Goal: Task Accomplishment & Management: Complete application form

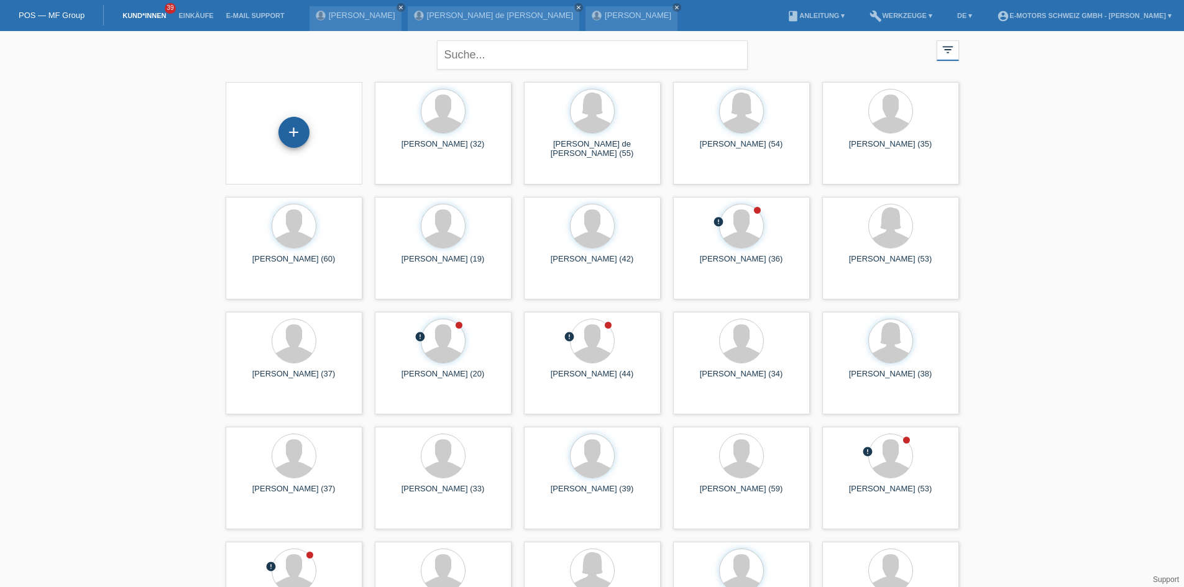
click at [287, 127] on div "+" at bounding box center [293, 132] width 31 height 31
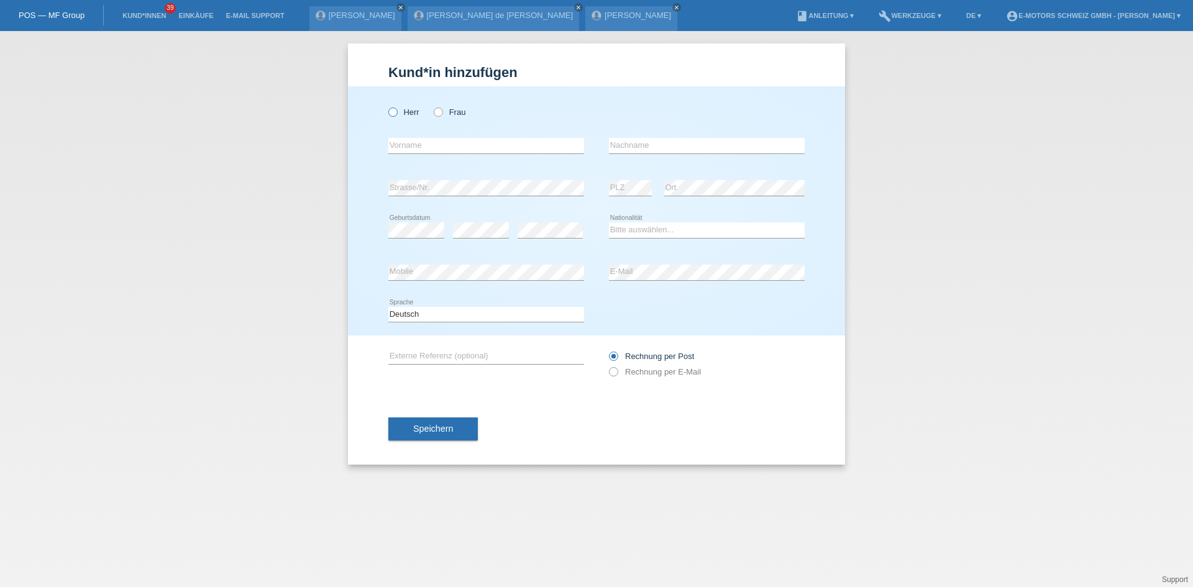
click at [387, 106] on icon at bounding box center [387, 106] width 0 height 0
click at [395, 111] on input "Herr" at bounding box center [393, 112] width 8 height 8
radio input "true"
click at [444, 112] on label "Frau" at bounding box center [450, 112] width 32 height 9
click at [442, 112] on input "Frau" at bounding box center [438, 112] width 8 height 8
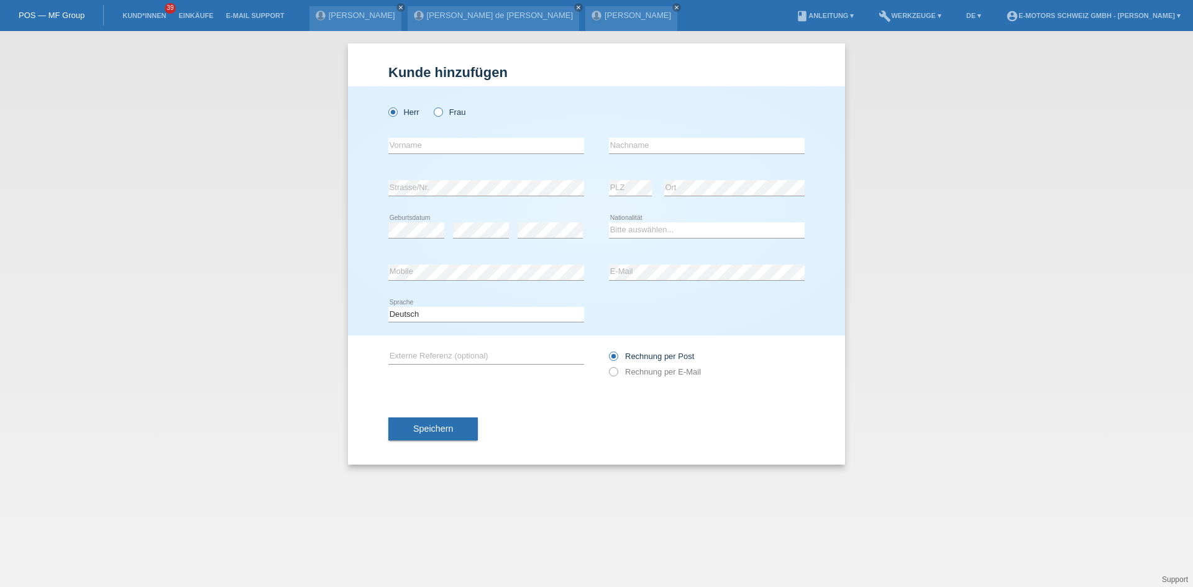
radio input "true"
click at [444, 144] on input "text" at bounding box center [487, 146] width 196 height 16
type input "Micaela"
type input "Pazos Ameijeiras"
click at [625, 180] on div "error PLZ" at bounding box center [630, 188] width 43 height 42
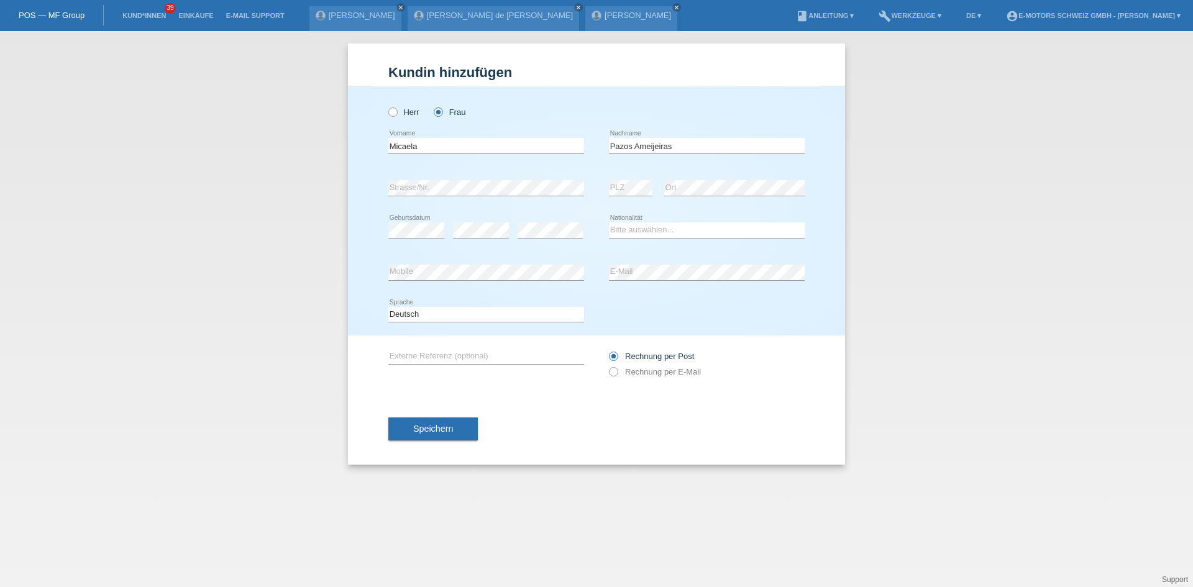
click at [593, 172] on div "error Strasse/Nr. error PLZ error Ort" at bounding box center [597, 188] width 416 height 42
click at [634, 232] on select "Bitte auswählen... Schweiz Deutschland Liechtenstein Österreich ------------ Af…" at bounding box center [707, 230] width 196 height 15
select select "CH"
click at [609, 223] on select "Bitte auswählen... Schweiz Deutschland Liechtenstein Österreich ------------ Af…" at bounding box center [707, 230] width 196 height 15
click at [444, 431] on span "Speichern" at bounding box center [433, 429] width 40 height 10
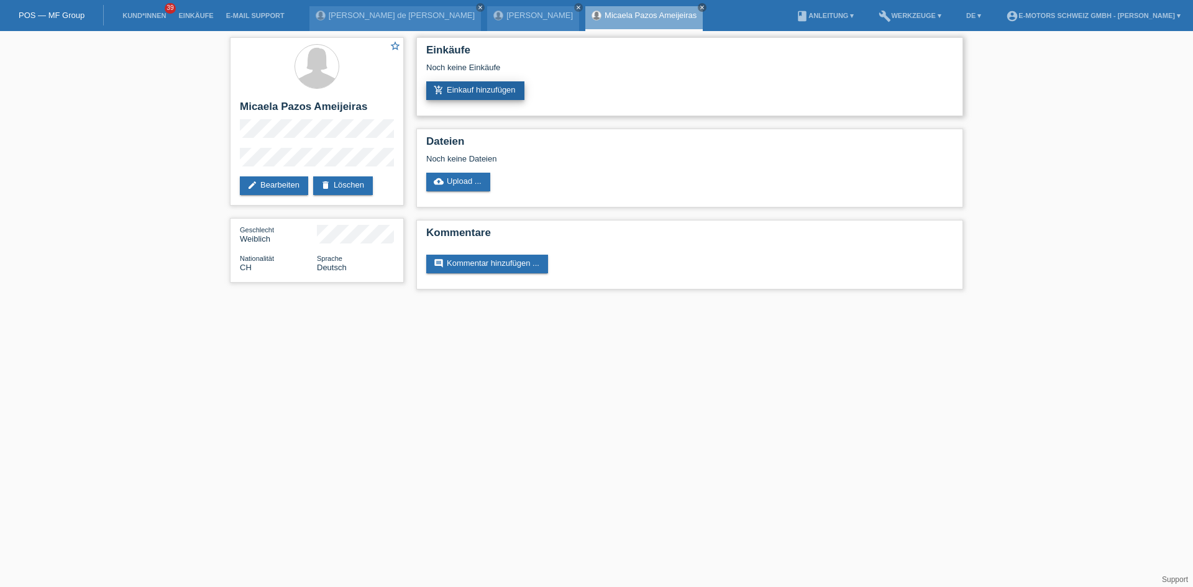
click at [500, 90] on link "add_shopping_cart Einkauf hinzufügen" at bounding box center [475, 90] width 98 height 19
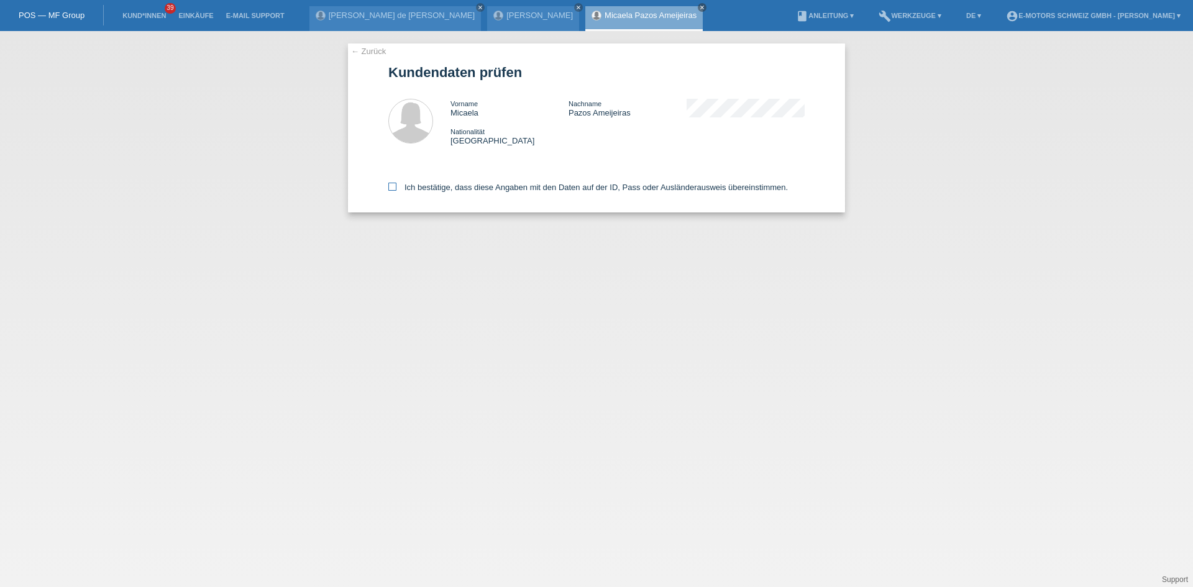
click at [517, 188] on label "Ich bestätige, dass diese Angaben mit den Daten auf der ID, Pass oder Ausländer…" at bounding box center [589, 187] width 400 height 9
click at [397, 188] on input "Ich bestätige, dass diese Angaben mit den Daten auf der ID, Pass oder Ausländer…" at bounding box center [393, 187] width 8 height 8
checkbox input "true"
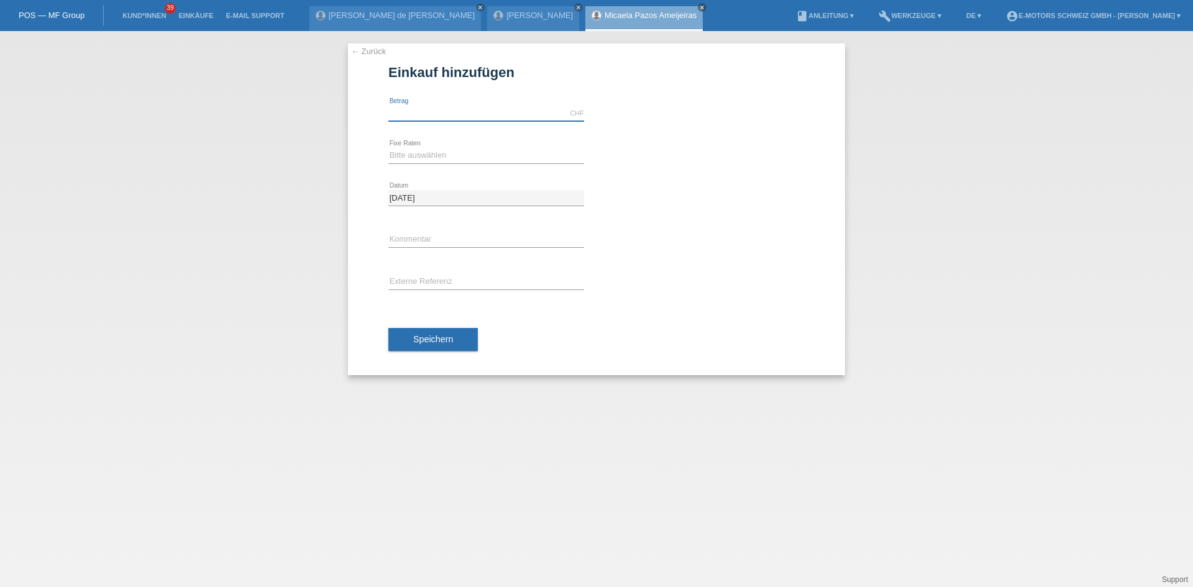
click at [467, 111] on input "text" at bounding box center [487, 114] width 196 height 16
type input "3790.00"
click at [403, 158] on select "Bitte auswählen 12 Raten 24 Raten 36 Raten 48 Raten" at bounding box center [487, 155] width 196 height 15
select select "214"
click at [389, 148] on select "Bitte auswählen 12 Raten 24 Raten 36 Raten 48 Raten" at bounding box center [487, 155] width 196 height 15
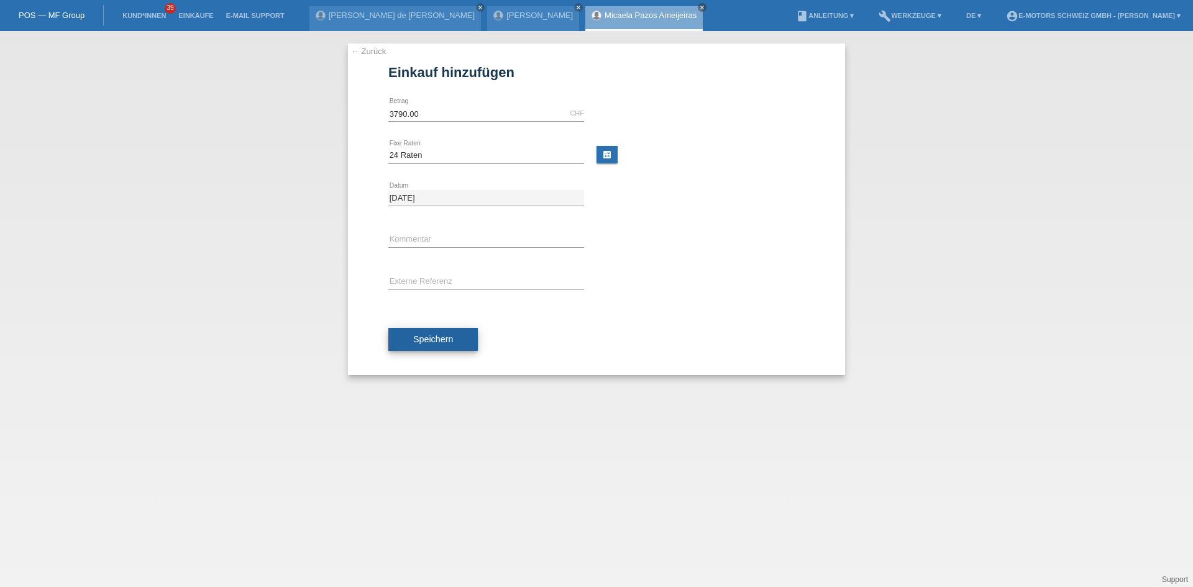
click at [430, 335] on span "Speichern" at bounding box center [433, 339] width 40 height 10
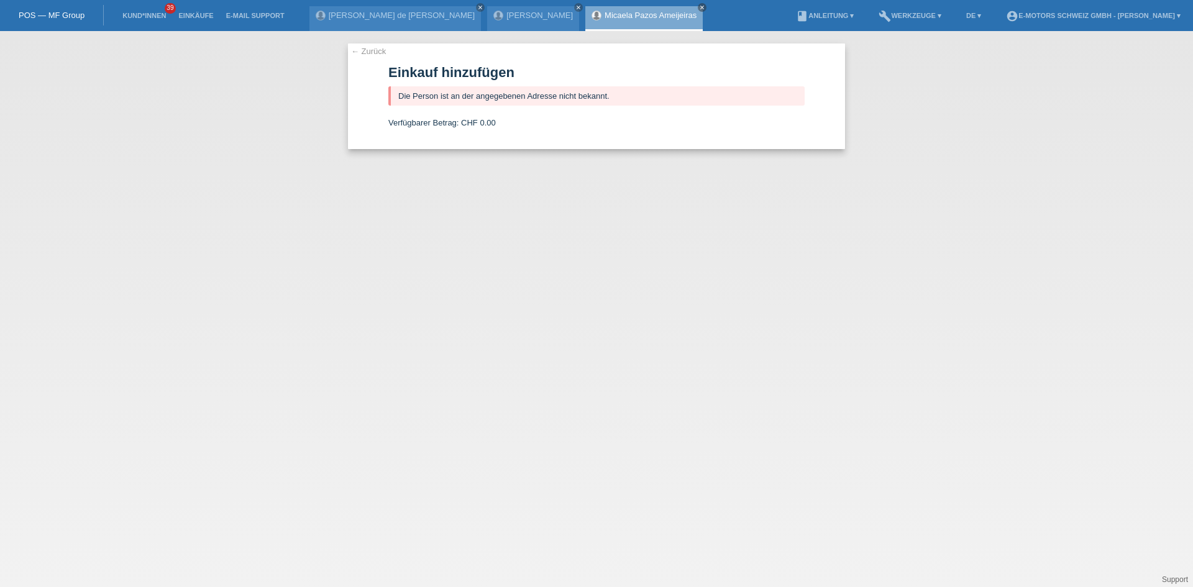
click at [586, 10] on div "Micaela Pazos Ameijeiras close" at bounding box center [644, 18] width 117 height 25
click at [605, 17] on link "Micaela Pazos Ameijeiras" at bounding box center [651, 15] width 92 height 9
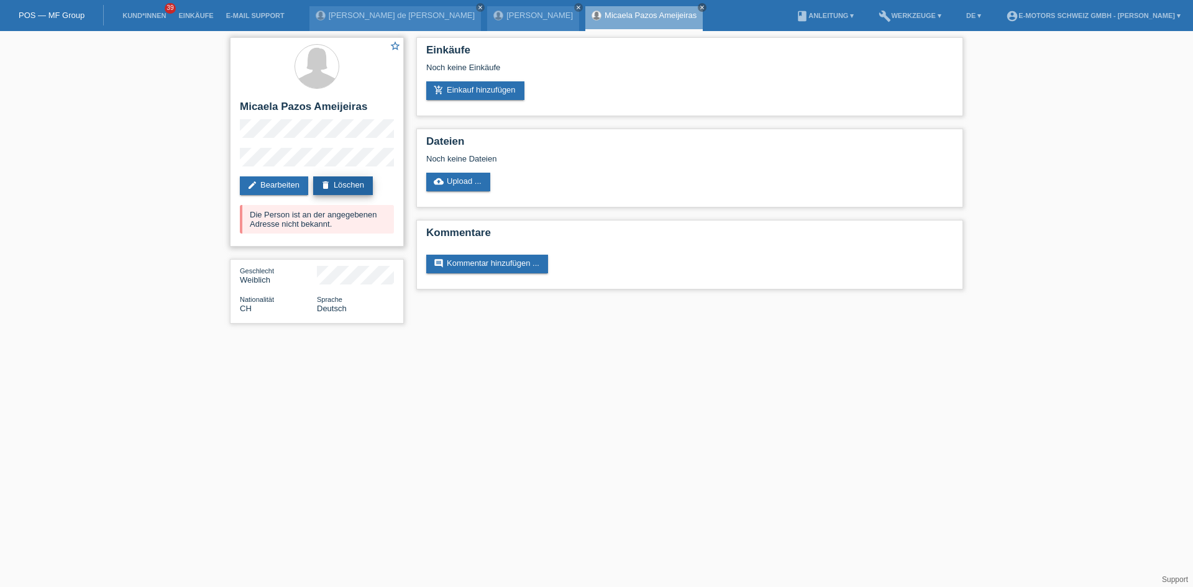
click at [335, 187] on link "delete Löschen" at bounding box center [343, 186] width 60 height 19
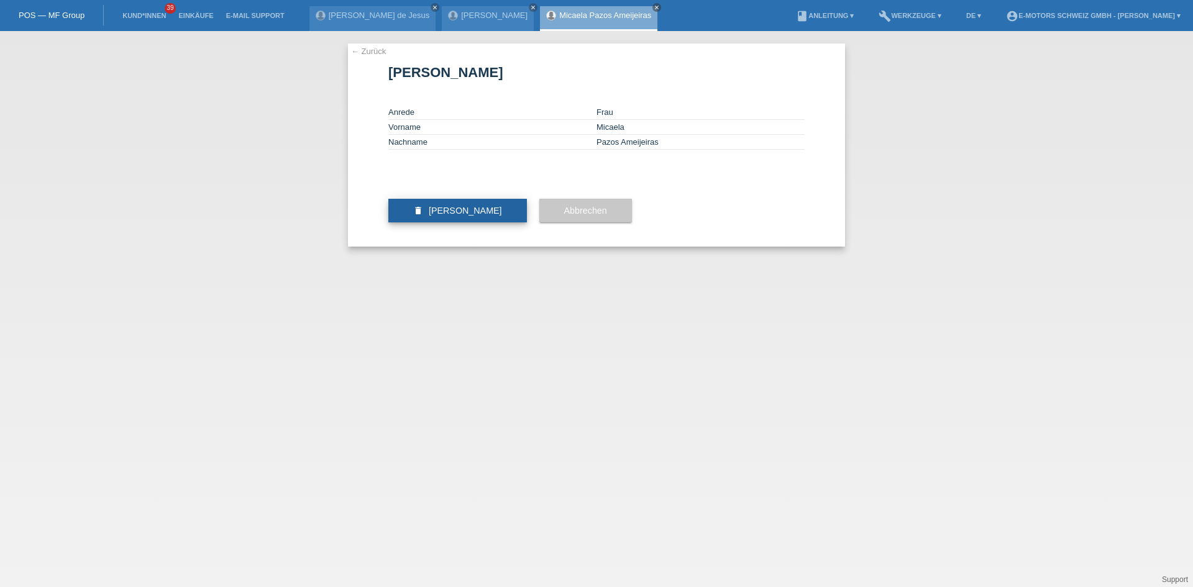
click at [456, 216] on span "Kundin löschen" at bounding box center [465, 211] width 73 height 10
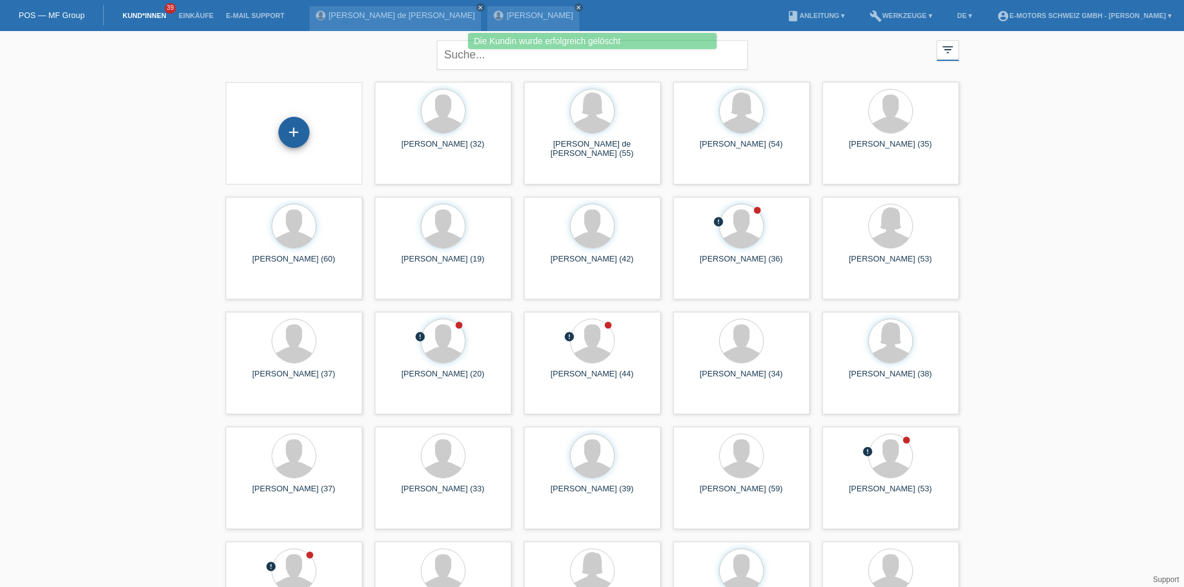
click at [286, 137] on div "+" at bounding box center [293, 132] width 31 height 31
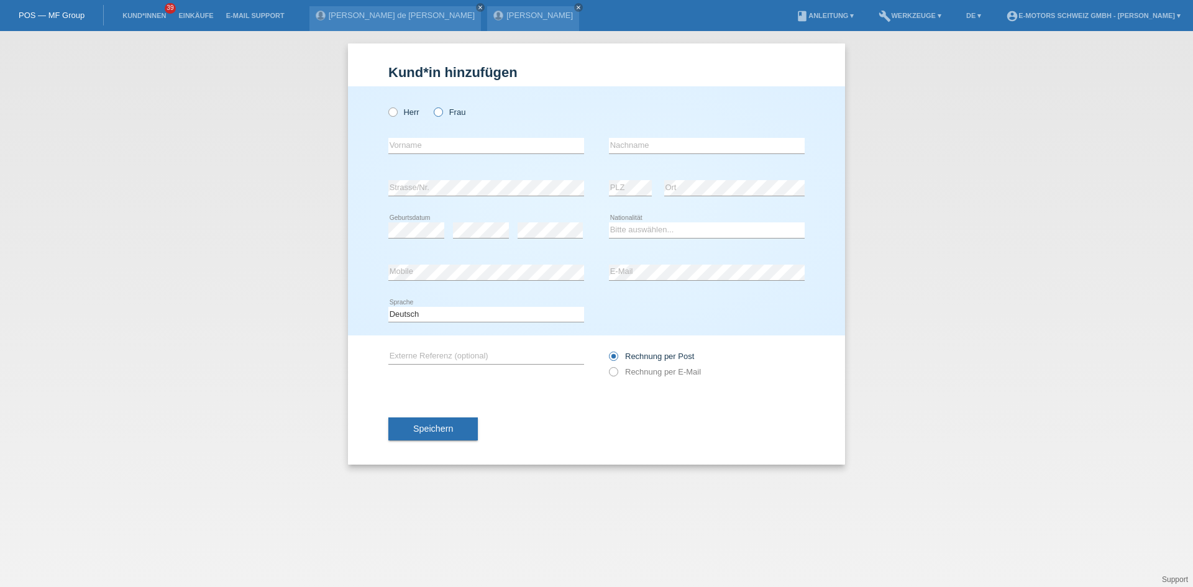
click at [444, 110] on label "Frau" at bounding box center [450, 112] width 32 height 9
click at [442, 110] on input "Frau" at bounding box center [438, 112] width 8 height 8
radio input "true"
click at [406, 145] on input "text" at bounding box center [487, 146] width 196 height 16
type input "Micaela"
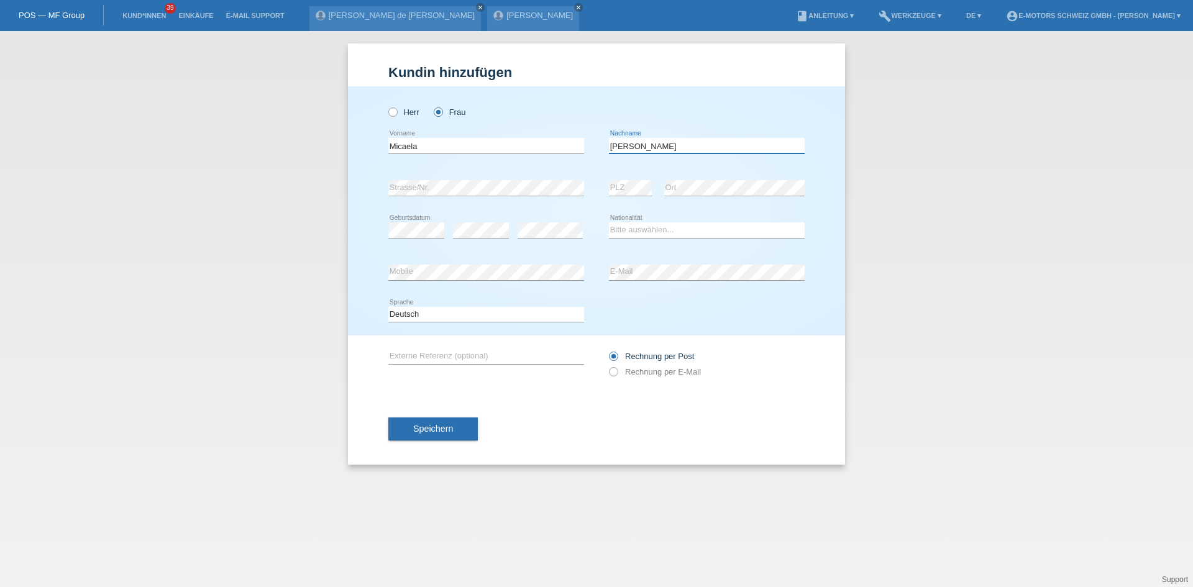
type input "Pazos Ameijeiras"
click at [650, 232] on select "Bitte auswählen... Schweiz Deutschland Liechtenstein Österreich ------------ Af…" at bounding box center [707, 230] width 196 height 15
select select "CH"
click at [609, 223] on select "Bitte auswählen... Schweiz Deutschland Liechtenstein Österreich ------------ Af…" at bounding box center [707, 230] width 196 height 15
click at [589, 170] on div "error Strasse/Nr. error PLZ error Ort" at bounding box center [597, 188] width 416 height 42
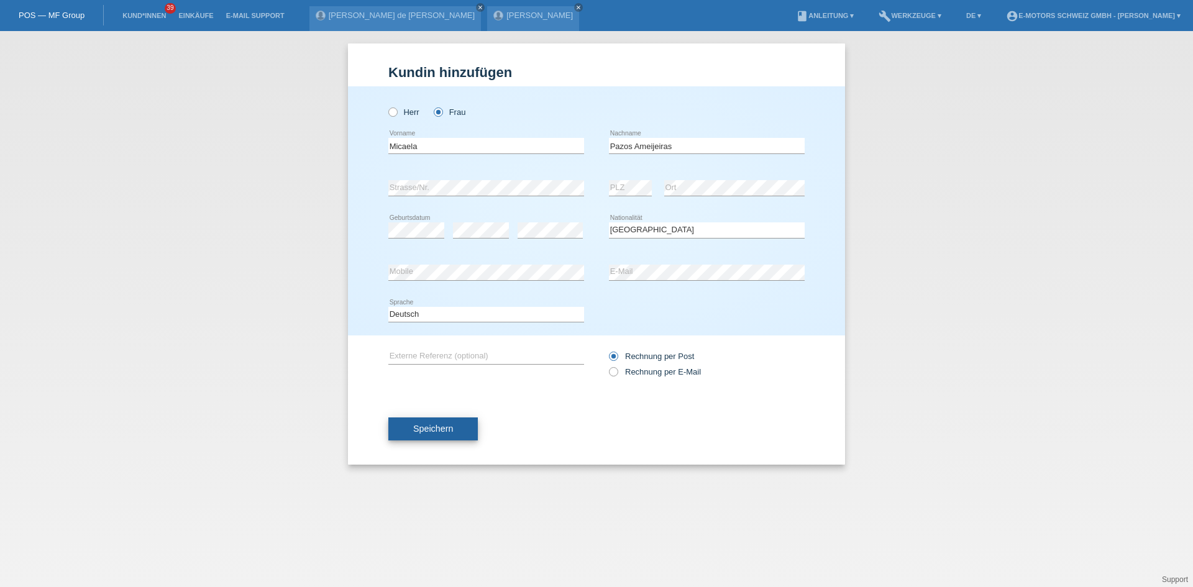
click at [418, 419] on button "Speichern" at bounding box center [434, 430] width 90 height 24
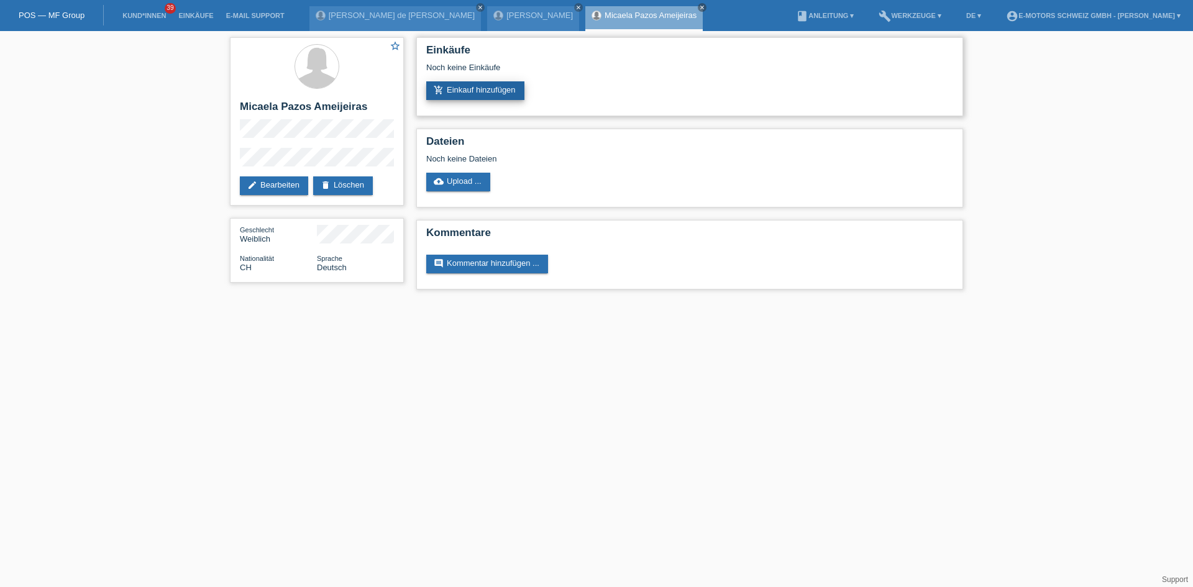
click at [462, 89] on link "add_shopping_cart Einkauf hinzufügen" at bounding box center [475, 90] width 98 height 19
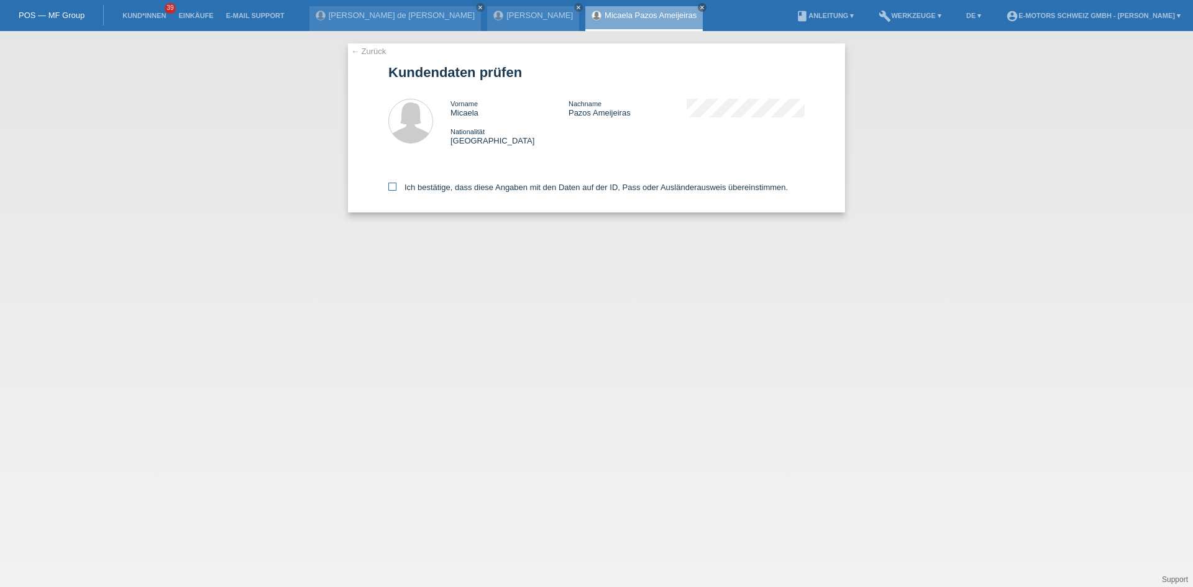
click at [433, 190] on label "Ich bestätige, dass diese Angaben mit den Daten auf der ID, Pass oder Ausländer…" at bounding box center [589, 187] width 400 height 9
click at [397, 190] on input "Ich bestätige, dass diese Angaben mit den Daten auf der ID, Pass oder Ausländer…" at bounding box center [393, 187] width 8 height 8
checkbox input "true"
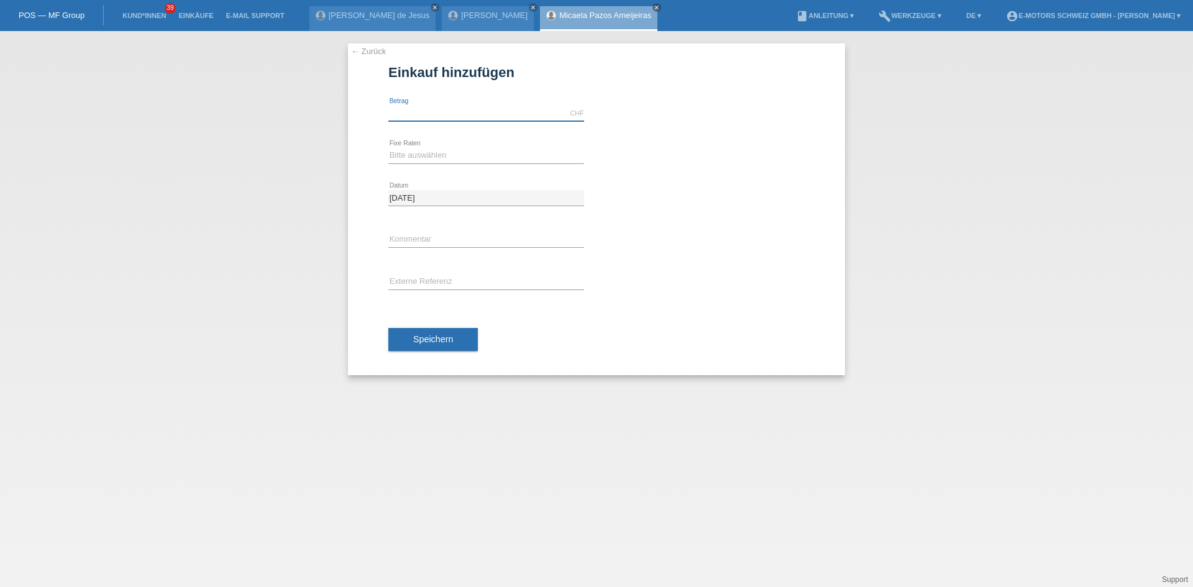
drag, startPoint x: 0, startPoint y: 0, endPoint x: 481, endPoint y: 114, distance: 493.8
click at [481, 114] on input "text" at bounding box center [487, 114] width 196 height 16
click at [413, 154] on select "Bitte auswählen 12 Raten 24 Raten 36 Raten 48 Raten" at bounding box center [487, 155] width 196 height 15
drag, startPoint x: 396, startPoint y: 113, endPoint x: 653, endPoint y: 145, distance: 258.8
click at [653, 145] on div "3790.00 CHF error Betrag Bitte auswählen 12 Raten 24 Raten 36 Raten 48 Raten er…" at bounding box center [597, 234] width 416 height 283
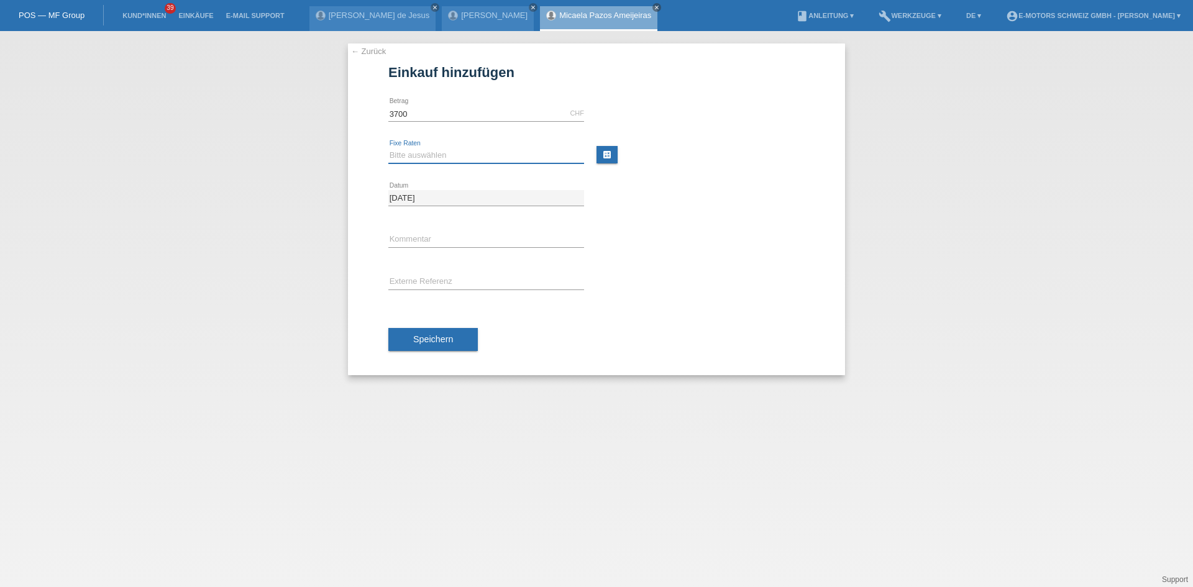
type input "3700.00"
click at [467, 152] on select "Bitte auswählen 12 Raten 24 Raten 36 Raten 48 Raten" at bounding box center [487, 155] width 196 height 15
select select "214"
click at [389, 148] on select "Bitte auswählen 12 Raten 24 Raten 36 Raten 48 Raten" at bounding box center [487, 155] width 196 height 15
click at [423, 331] on button "Speichern" at bounding box center [434, 340] width 90 height 24
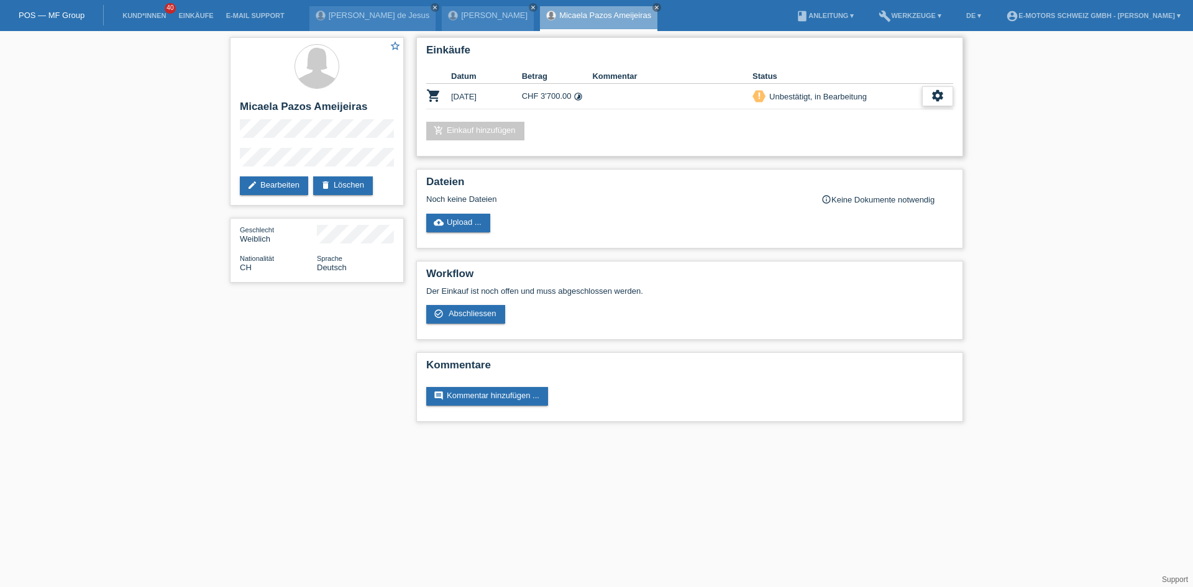
click at [940, 101] on icon "settings" at bounding box center [938, 96] width 14 height 14
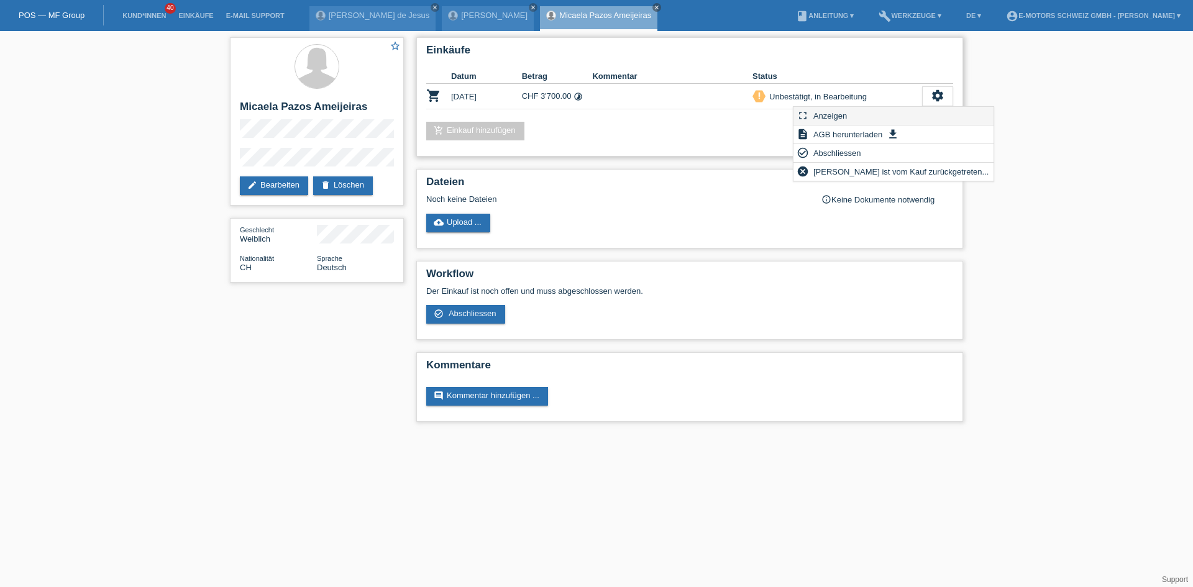
click at [830, 114] on span "Anzeigen" at bounding box center [830, 115] width 37 height 15
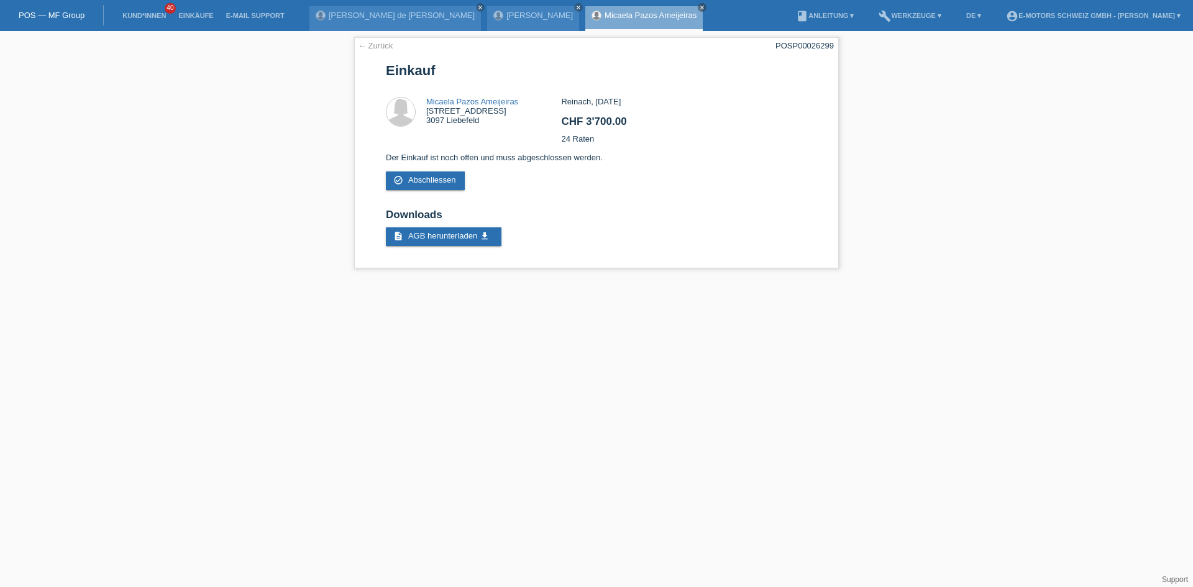
click at [605, 14] on link "Micaela Pazos Ameijeiras" at bounding box center [651, 15] width 92 height 9
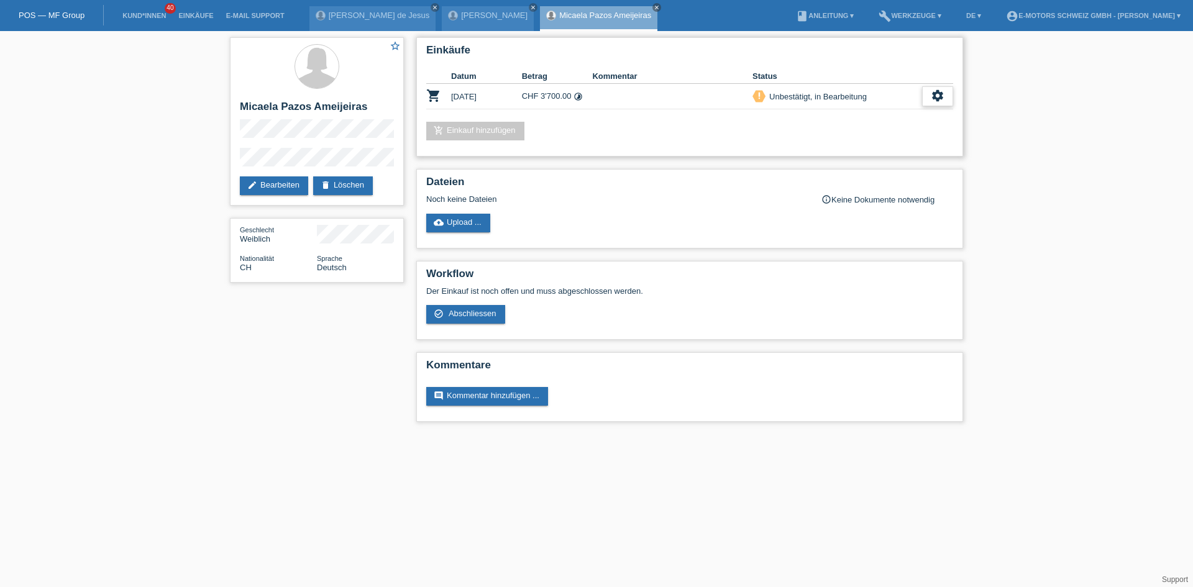
click at [935, 88] on div "settings" at bounding box center [937, 96] width 31 height 20
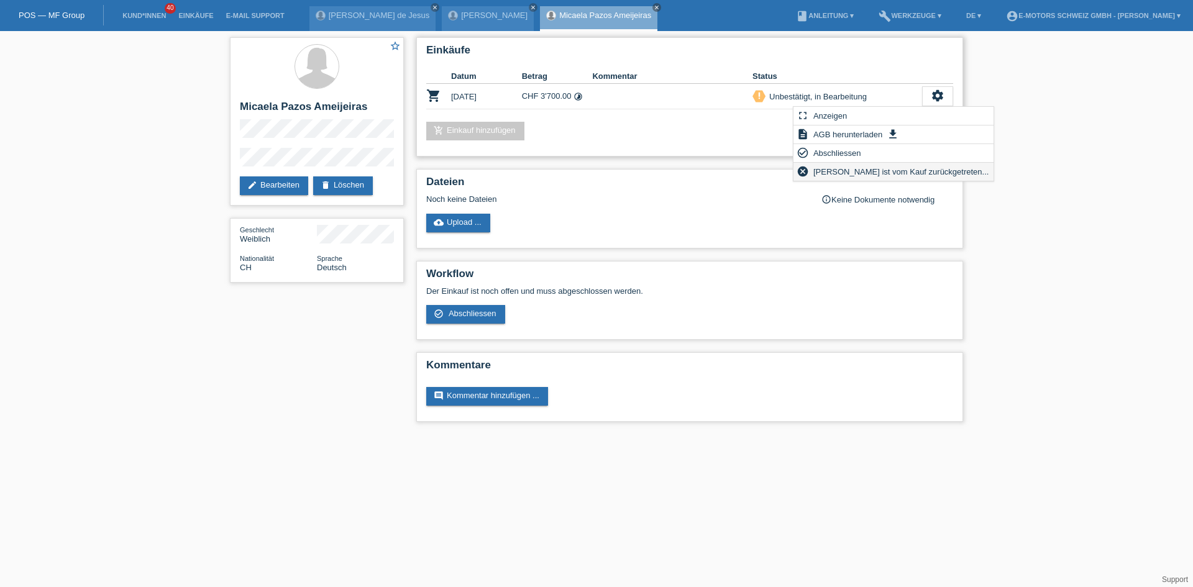
click at [846, 173] on span "Kundin ist vom Kauf zurückgetreten..." at bounding box center [902, 171] width 180 height 15
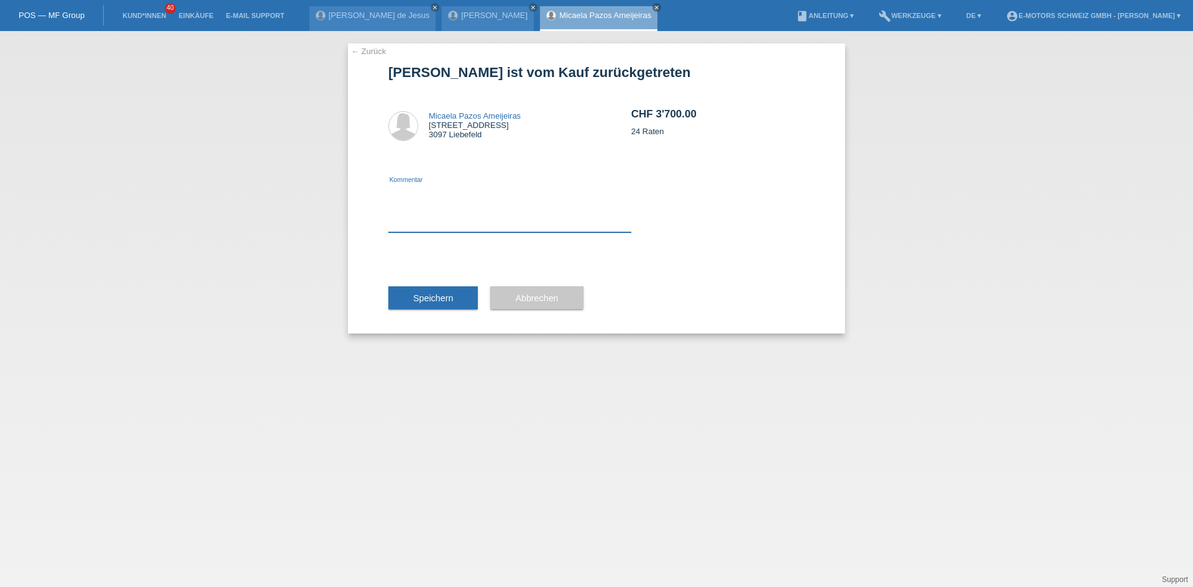
click at [451, 219] on textarea at bounding box center [510, 209] width 243 height 48
type textarea "neu"
click at [446, 297] on span "Speichern" at bounding box center [433, 298] width 40 height 10
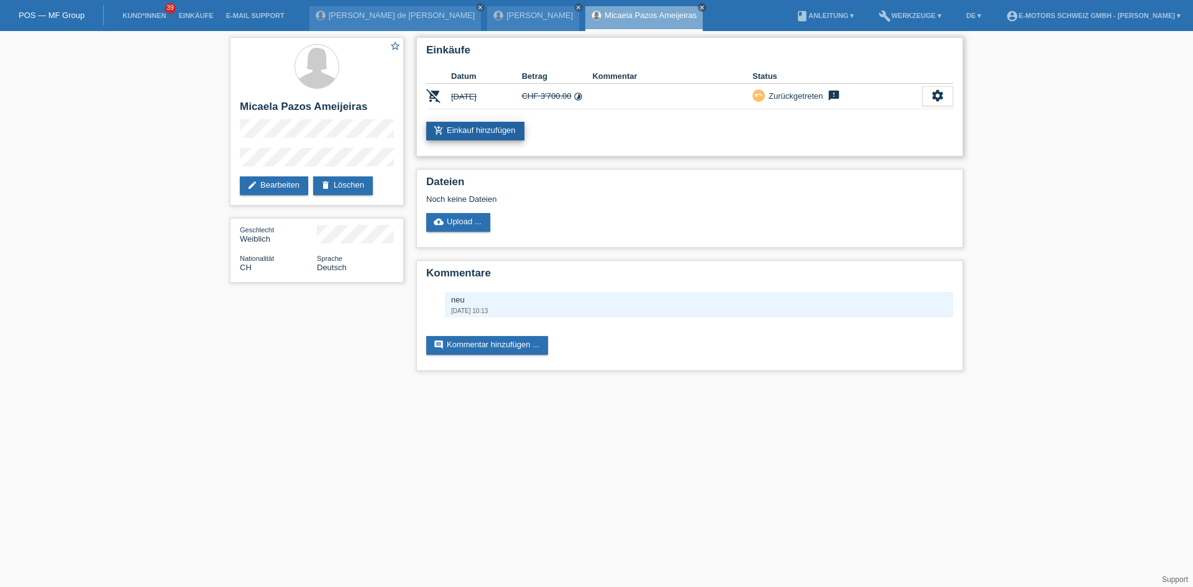
click at [504, 137] on link "add_shopping_cart Einkauf hinzufügen" at bounding box center [475, 131] width 98 height 19
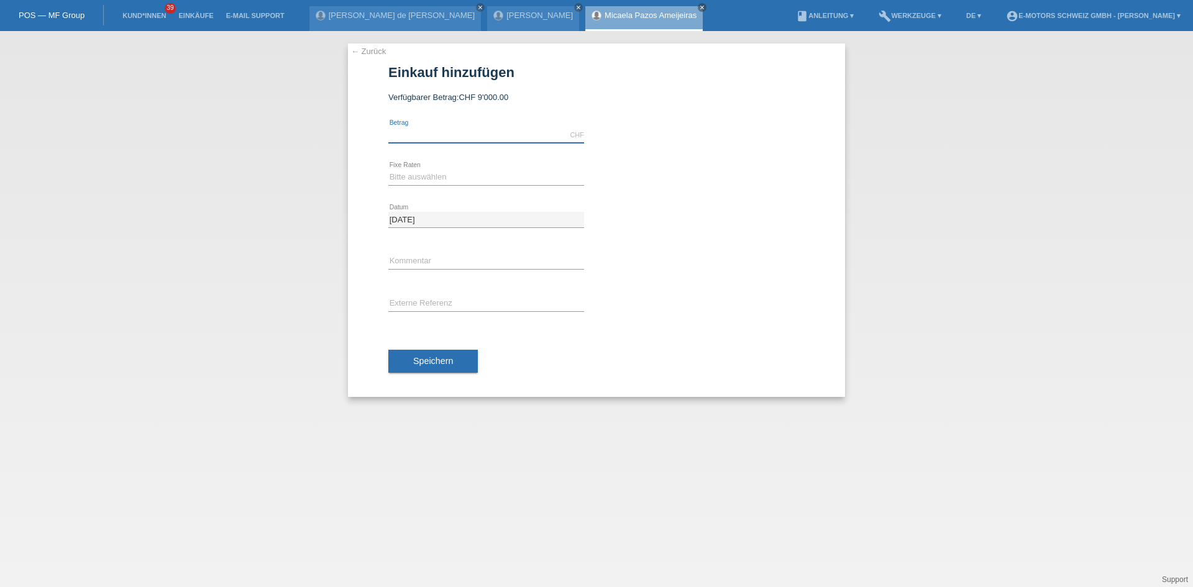
click at [452, 134] on input "text" at bounding box center [487, 135] width 196 height 16
type input "3700.00"
click at [421, 172] on select "Bitte auswählen 12 Raten 24 Raten 36 Raten 48 Raten" at bounding box center [487, 177] width 196 height 15
select select "216"
click at [389, 170] on select "Bitte auswählen 12 Raten 24 Raten 36 Raten 48 Raten" at bounding box center [487, 177] width 196 height 15
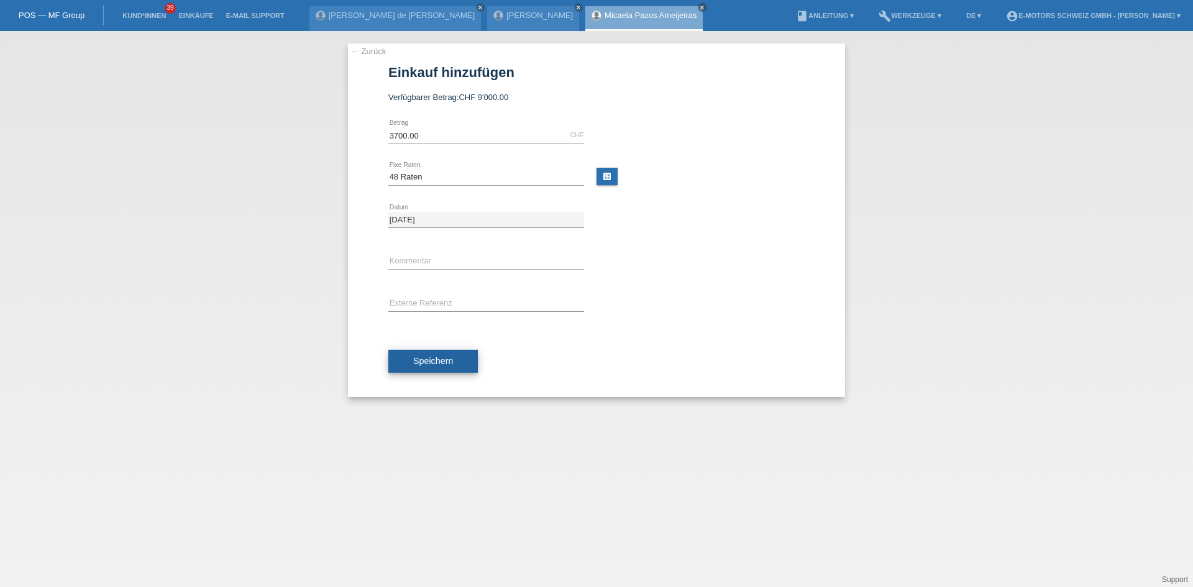
click at [410, 363] on button "Speichern" at bounding box center [434, 362] width 90 height 24
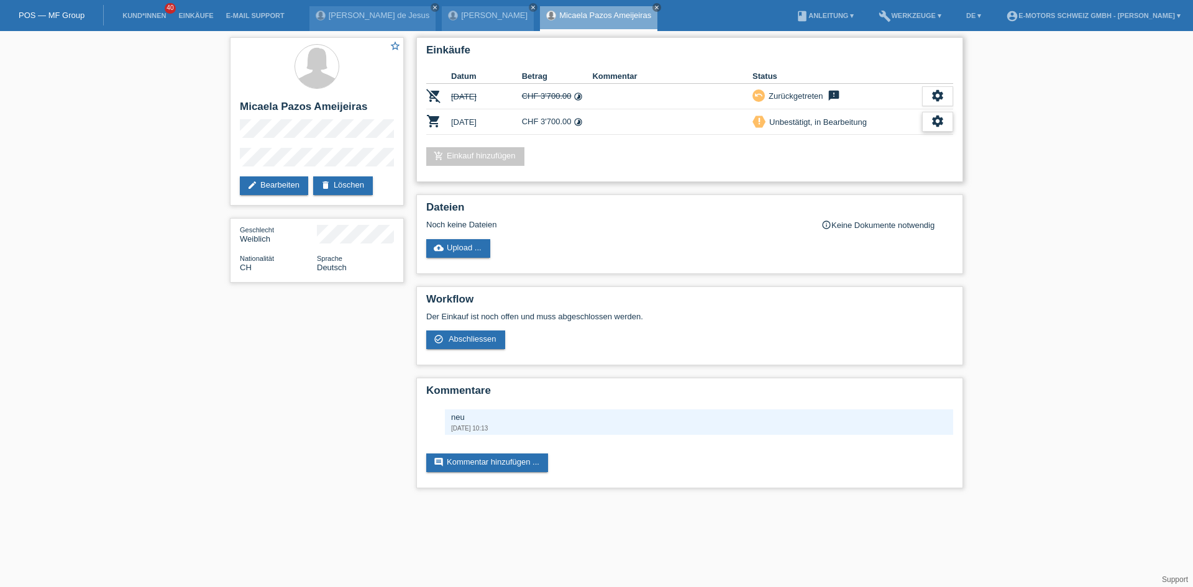
click at [934, 124] on icon "settings" at bounding box center [938, 121] width 14 height 14
click at [824, 179] on span "Abschliessen" at bounding box center [838, 178] width 52 height 15
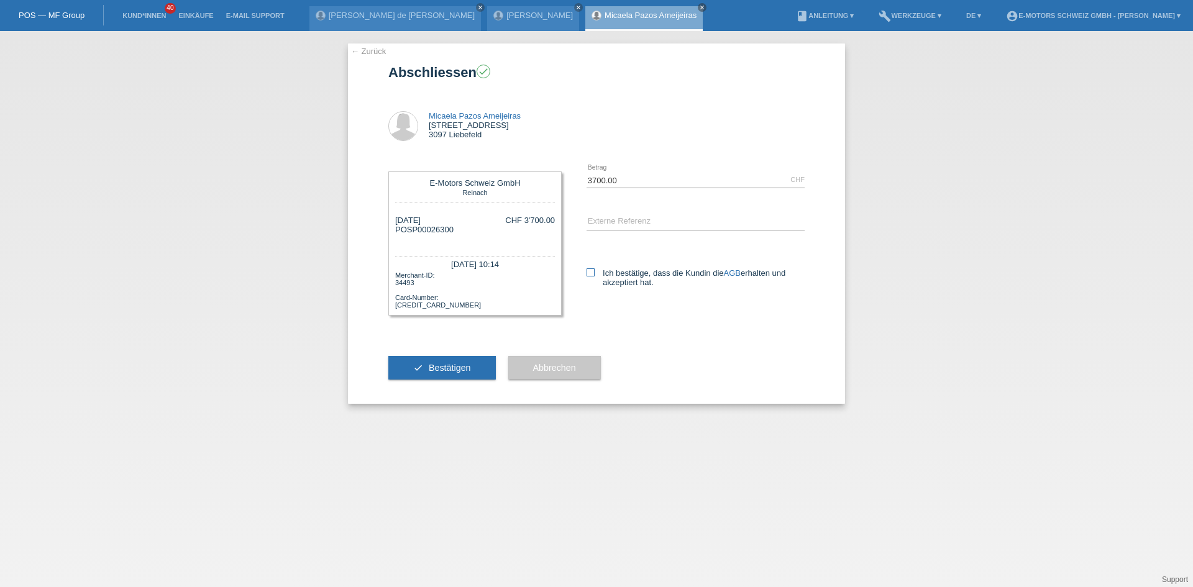
click at [589, 272] on icon at bounding box center [591, 273] width 8 height 8
click at [589, 272] on input "Ich bestätige, dass die Kundin die AGB erhalten und akzeptiert hat." at bounding box center [591, 273] width 8 height 8
checkbox input "true"
click at [430, 366] on span "Bestätigen" at bounding box center [450, 368] width 42 height 10
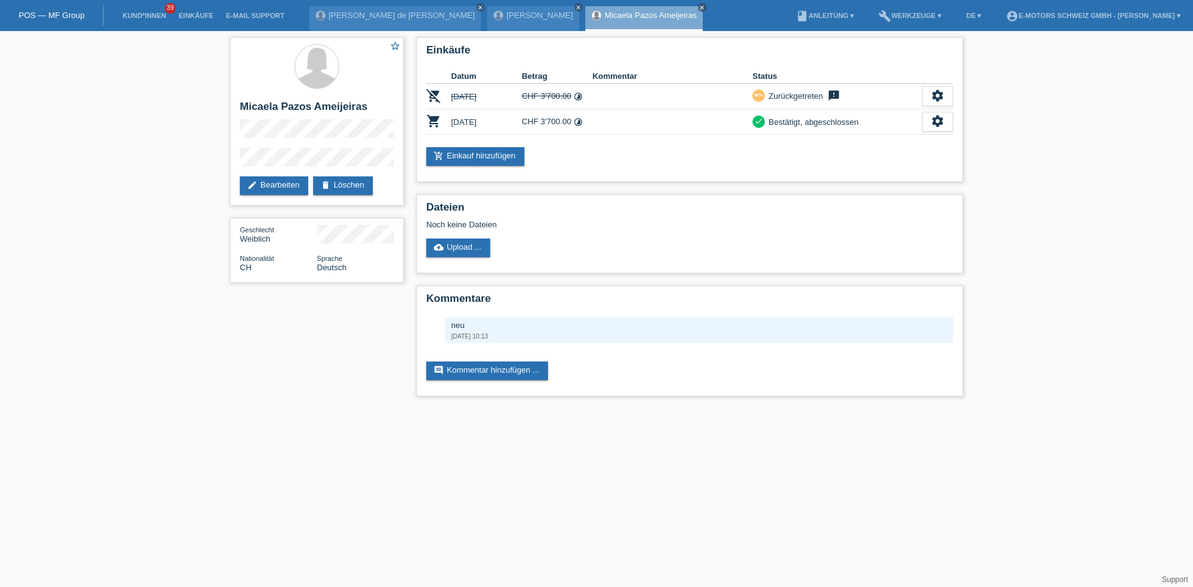
click at [605, 17] on link "Micaela Pazos Ameijeiras" at bounding box center [651, 15] width 92 height 9
click at [344, 108] on h2 "Micaela Pazos Ameijeiras" at bounding box center [317, 110] width 154 height 19
drag, startPoint x: 344, startPoint y: 108, endPoint x: 238, endPoint y: 113, distance: 106.4
click at [238, 113] on div "star_border [PERSON_NAME] [PERSON_NAME] edit Bearbeiten delete Löschen" at bounding box center [317, 121] width 174 height 168
copy h2 "Micaela Pazos Ameijeiras"
